Goal: Check status: Check status

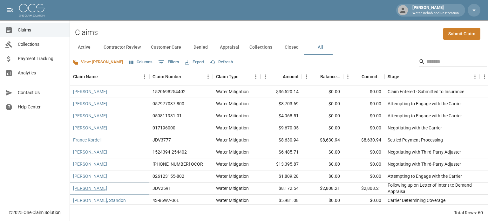
click at [93, 189] on link "[PERSON_NAME]" at bounding box center [90, 188] width 34 height 6
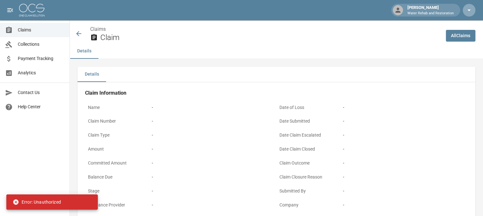
click at [470, 10] on icon "button" at bounding box center [469, 11] width 3 height 2
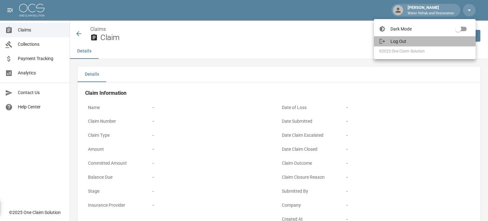
click at [405, 40] on span "Log Out" at bounding box center [431, 41] width 80 height 6
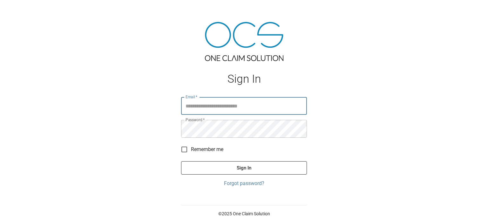
click at [233, 110] on input "Email   *" at bounding box center [244, 106] width 126 height 18
type input "**********"
click at [238, 170] on button "Sign In" at bounding box center [244, 167] width 126 height 13
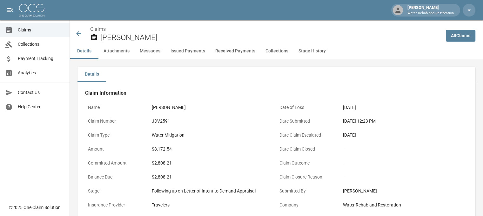
click at [80, 33] on icon at bounding box center [79, 34] width 8 height 8
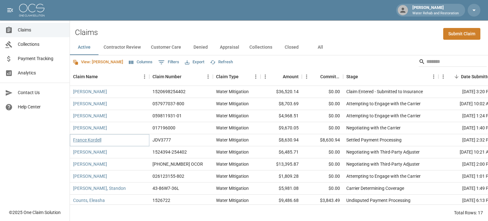
click at [90, 138] on link "France Kordell" at bounding box center [87, 140] width 28 height 6
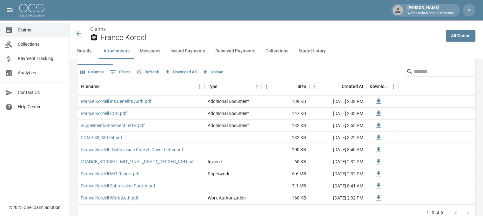
scroll to position [379, 0]
click at [127, 123] on link "SupplementalPaymentLetter.pdf" at bounding box center [113, 125] width 64 height 6
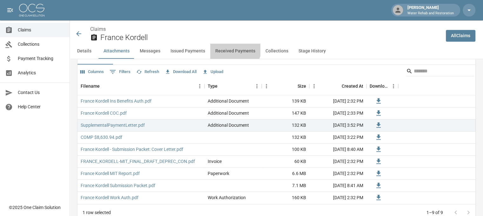
click at [228, 47] on button "Received Payments" at bounding box center [235, 51] width 50 height 15
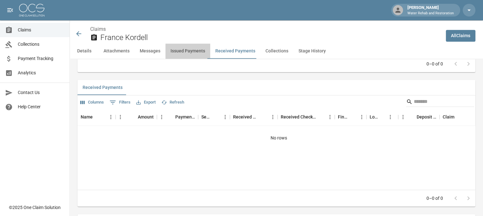
click at [189, 51] on button "Issued Payments" at bounding box center [188, 51] width 45 height 15
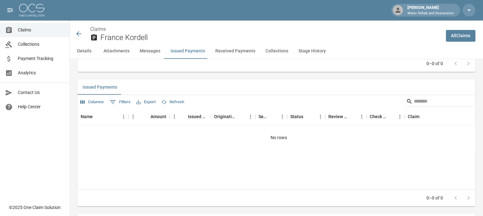
scroll to position [707, 0]
click at [148, 52] on button "Messages" at bounding box center [150, 51] width 31 height 15
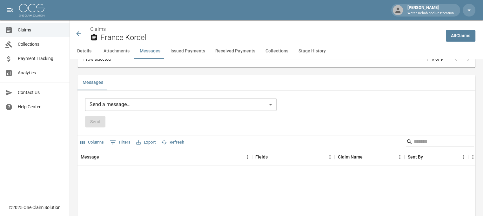
scroll to position [528, 0]
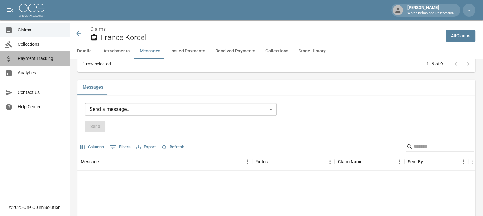
click at [45, 61] on span "Payment Tracking" at bounding box center [41, 58] width 47 height 7
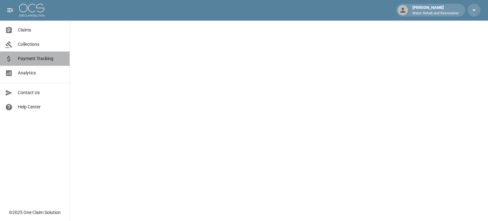
click at [45, 61] on span "Payment Tracking" at bounding box center [41, 58] width 47 height 7
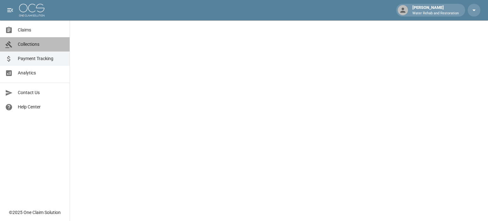
click at [39, 47] on span "Collections" at bounding box center [41, 44] width 47 height 7
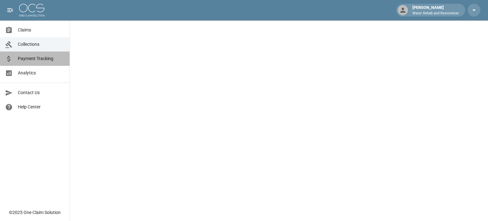
click at [40, 58] on span "Payment Tracking" at bounding box center [41, 58] width 47 height 7
